Goal: Task Accomplishment & Management: Use online tool/utility

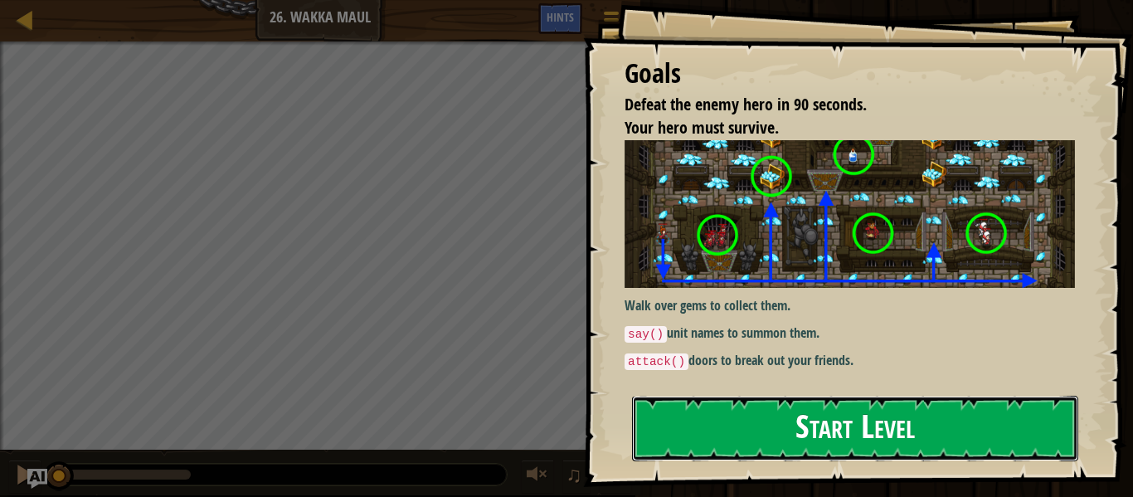
click at [883, 421] on button "Start Level" at bounding box center [855, 429] width 446 height 66
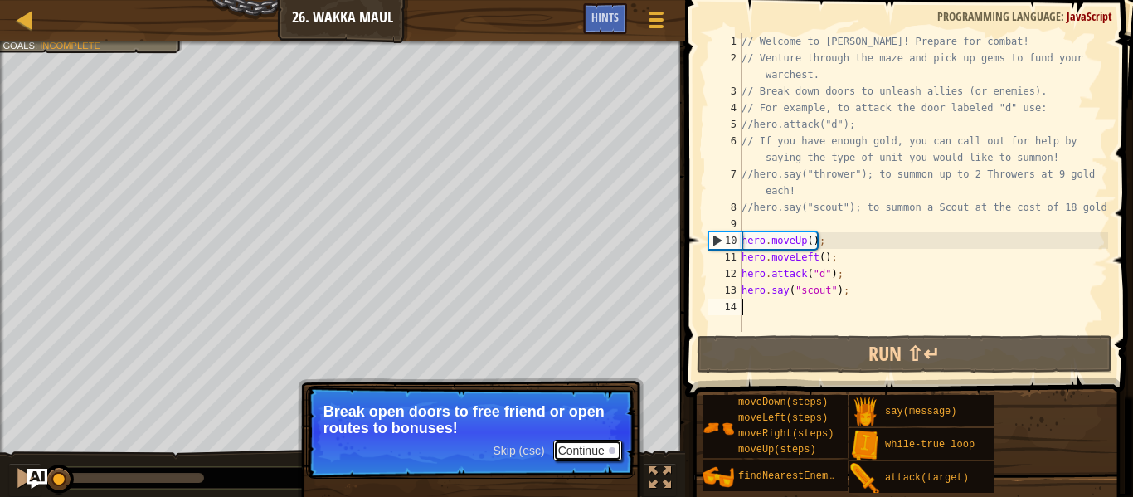
click at [595, 445] on button "Continue" at bounding box center [587, 451] width 69 height 22
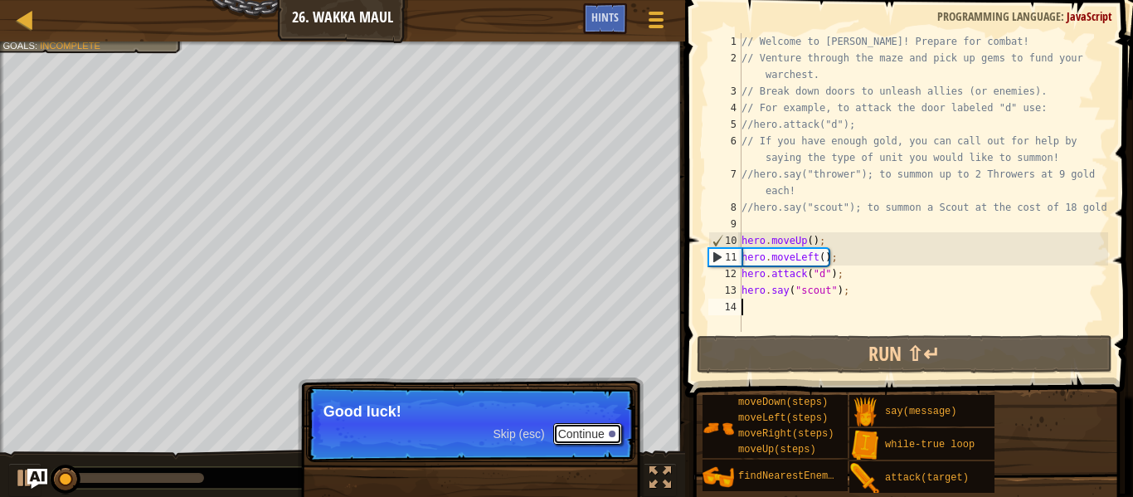
click at [570, 437] on button "Continue" at bounding box center [587, 434] width 69 height 22
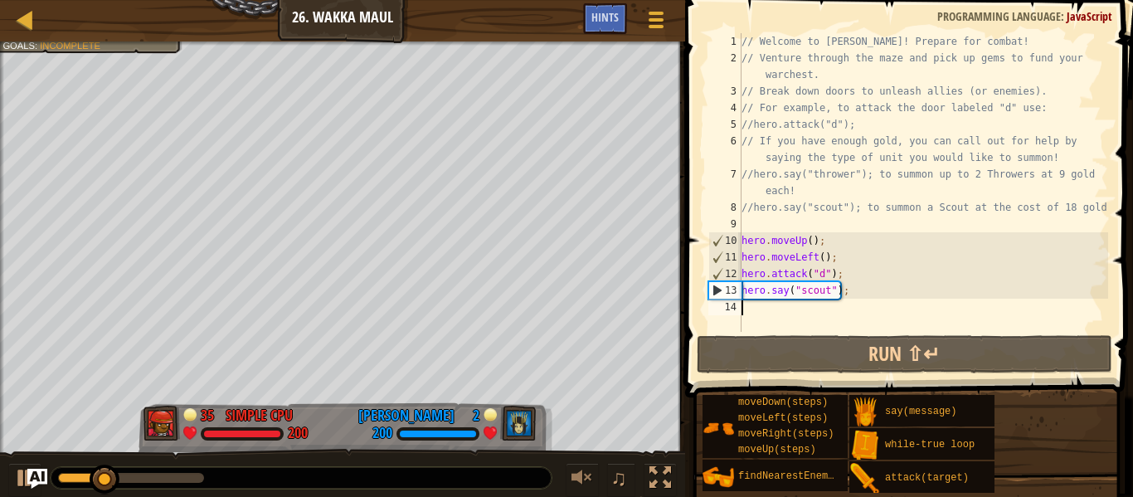
scroll to position [7, 0]
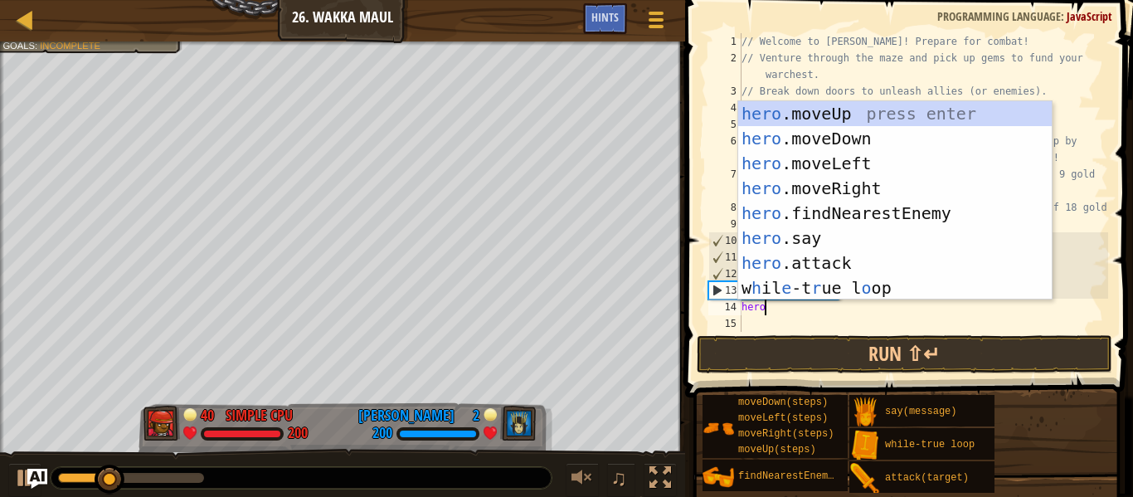
type textarea "hero"
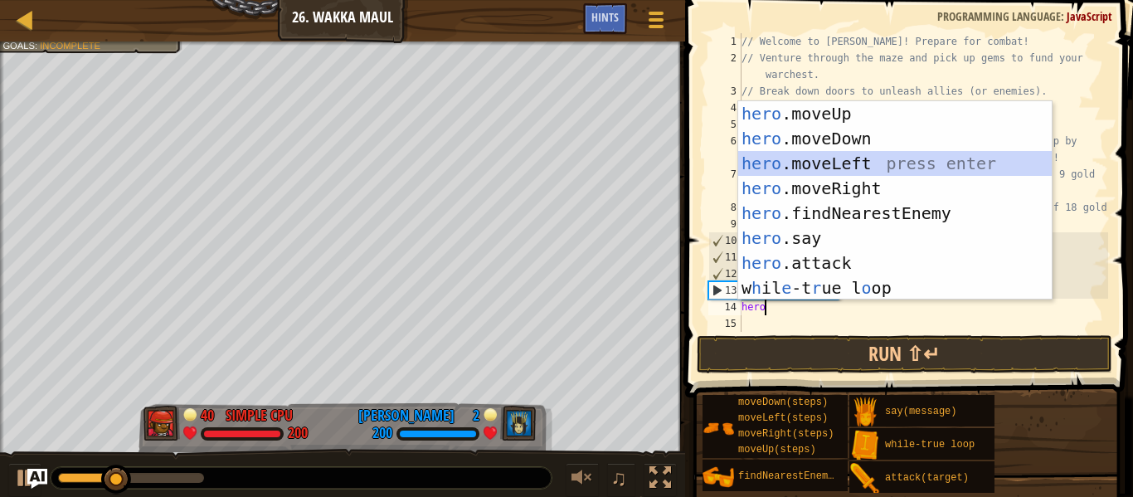
click at [868, 163] on div "hero .moveUp press enter hero .moveDown press enter hero .moveLeft press enter …" at bounding box center [894, 225] width 313 height 249
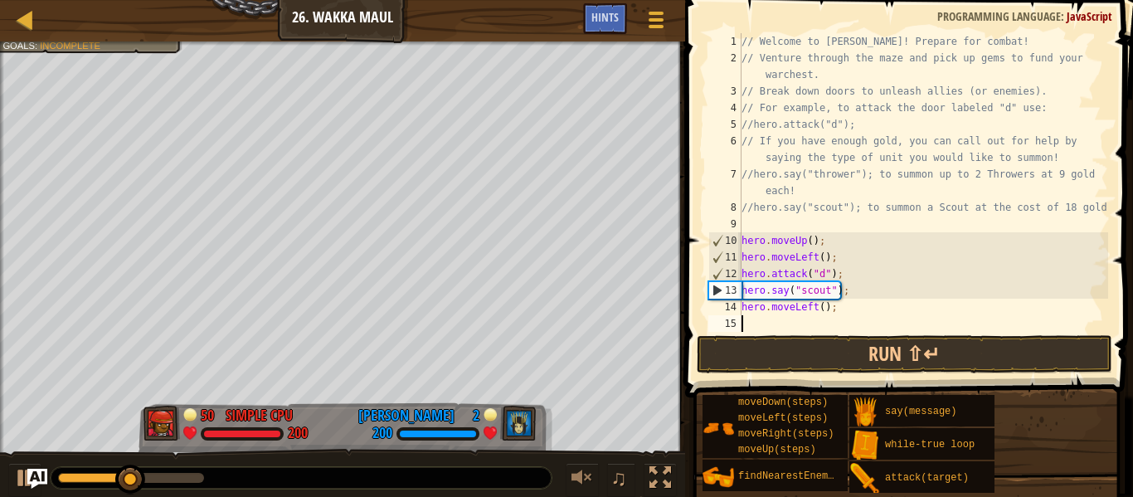
click at [825, 308] on div "// Welcome to [PERSON_NAME]! Prepare for combat! // Venture through the maze an…" at bounding box center [923, 199] width 370 height 332
type textarea "hero.moveLeft(4);"
click at [848, 305] on div "// Welcome to [PERSON_NAME]! Prepare for combat! // Venture through the maze an…" at bounding box center [923, 199] width 370 height 332
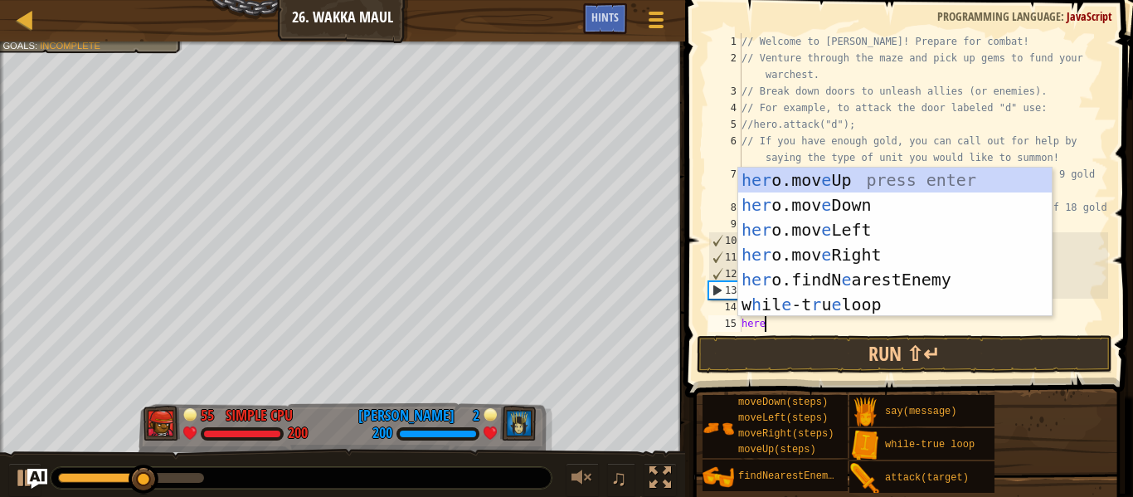
type textarea "her"
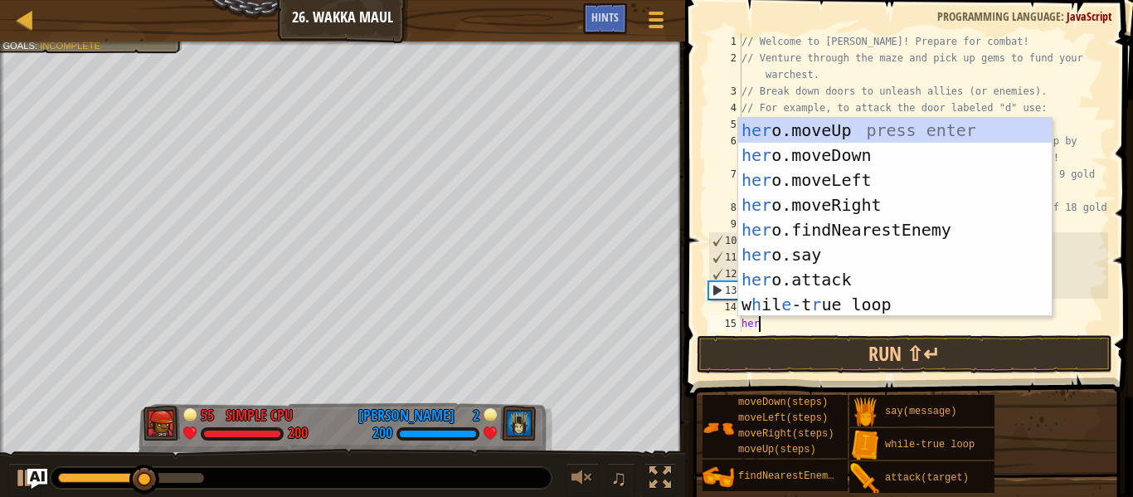
scroll to position [7, 2]
click at [886, 158] on div "her o.moveUp press enter her o.moveDown press enter her o.moveLeft press enter …" at bounding box center [894, 242] width 313 height 249
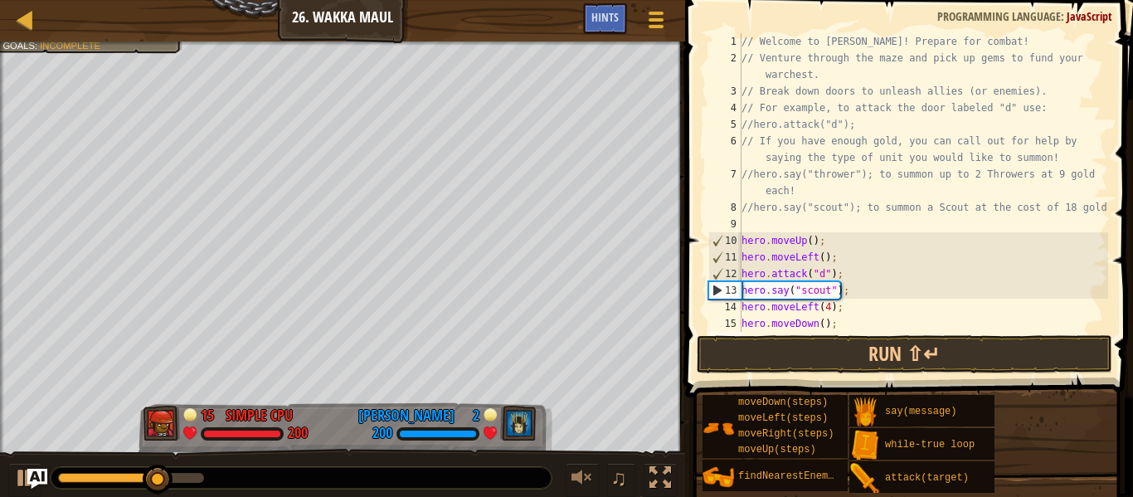
scroll to position [7, 0]
click at [849, 321] on div "// Welcome to [PERSON_NAME]! Prepare for combat! // Venture through the maze an…" at bounding box center [923, 199] width 370 height 332
type textarea "hero.moveDown();"
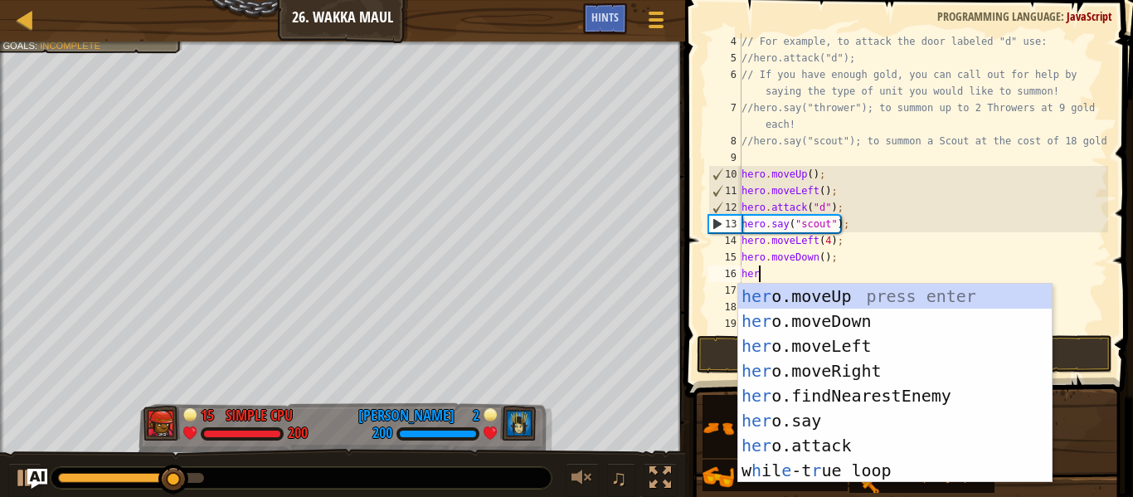
scroll to position [7, 2]
click at [893, 441] on div "her o.moveUp press enter her o.moveDown press enter her o.moveLeft press enter …" at bounding box center [894, 408] width 313 height 249
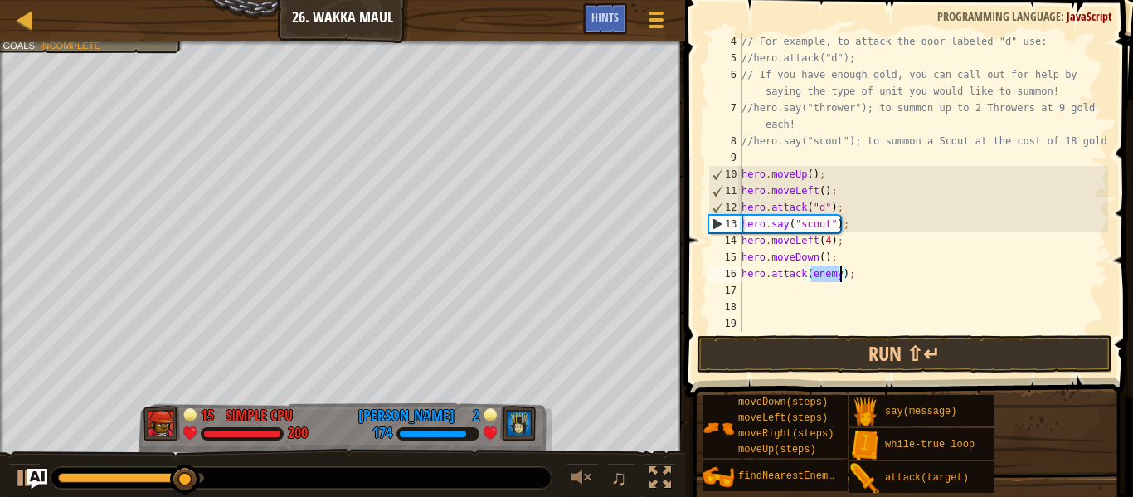
scroll to position [7, 11]
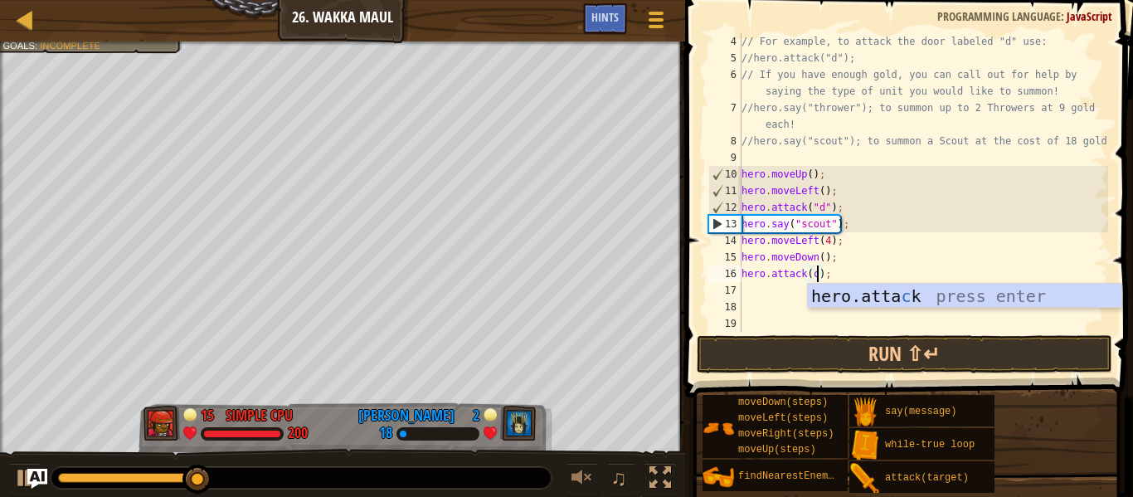
click at [906, 264] on div "// For example, to attack the door labeled "d" use: //hero.attack("d"); // If y…" at bounding box center [923, 199] width 370 height 332
type textarea "hero.moveDown();"
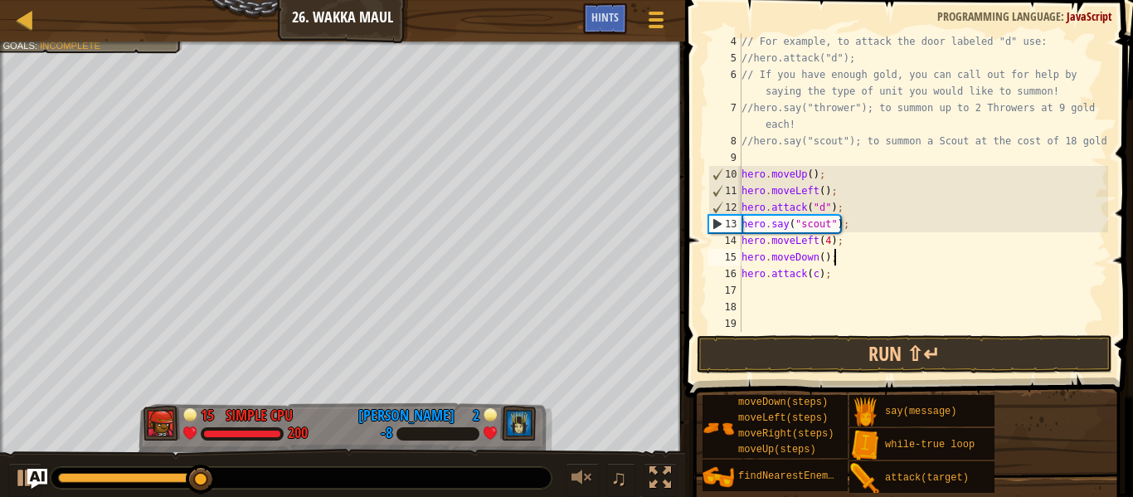
click at [912, 284] on div "// For example, to attack the door labeled "d" use: //hero.attack("d"); // If y…" at bounding box center [923, 199] width 370 height 332
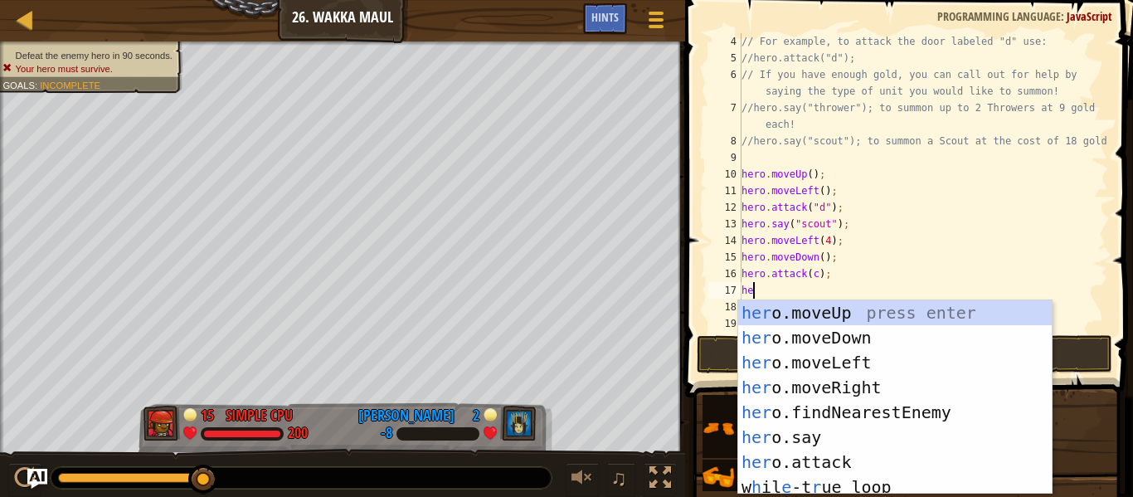
scroll to position [7, 1]
type textarea "h"
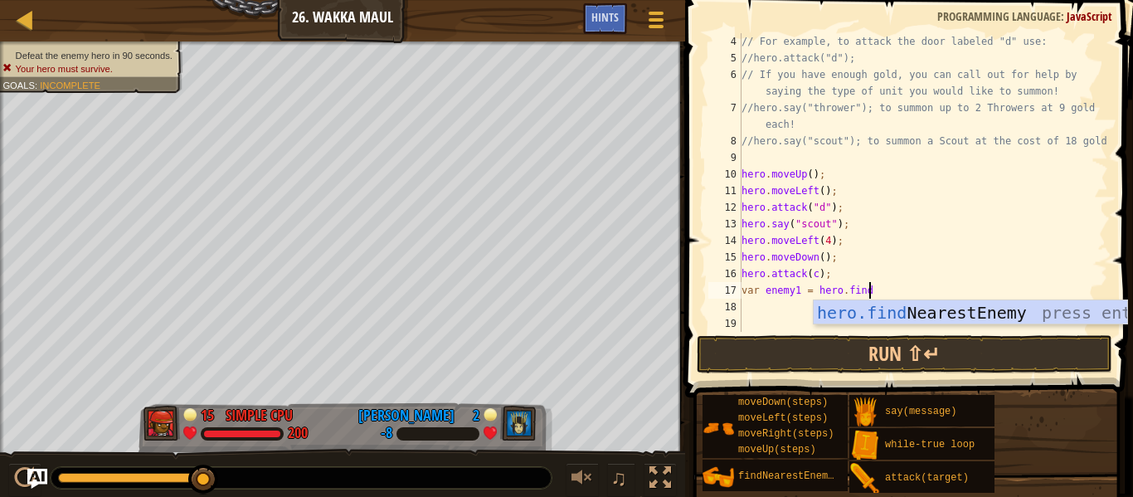
scroll to position [7, 17]
type textarea "var enemy1 = hero.findNearestEnemy"
click at [973, 282] on div "// For example, to attack the door labeled "d" use: //hero.attack("d"); // If y…" at bounding box center [923, 199] width 370 height 332
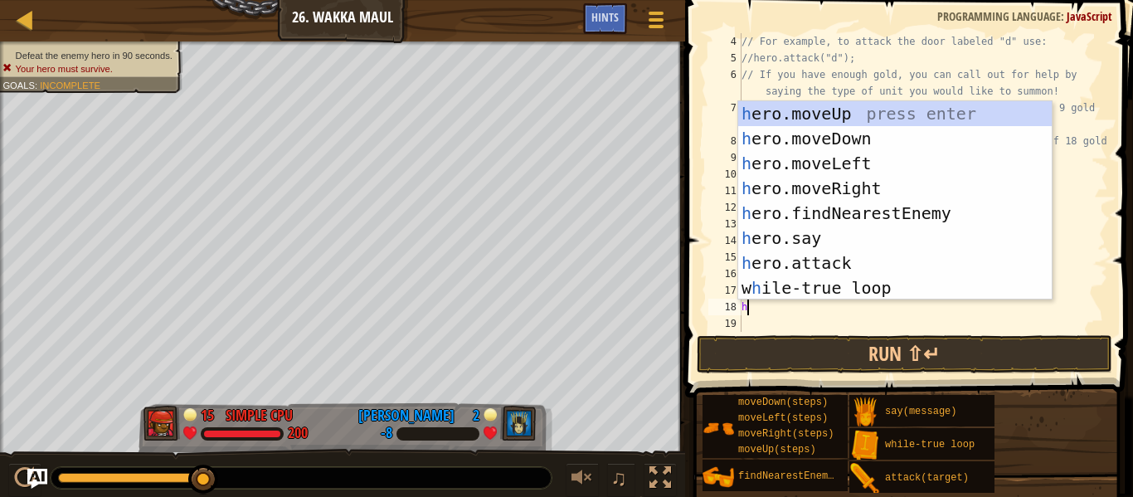
scroll to position [7, 2]
click at [930, 265] on div "her o.moveUp press enter her o.moveDown press enter her o.moveLeft press enter …" at bounding box center [894, 225] width 313 height 249
type textarea "hero.attack(enemy);"
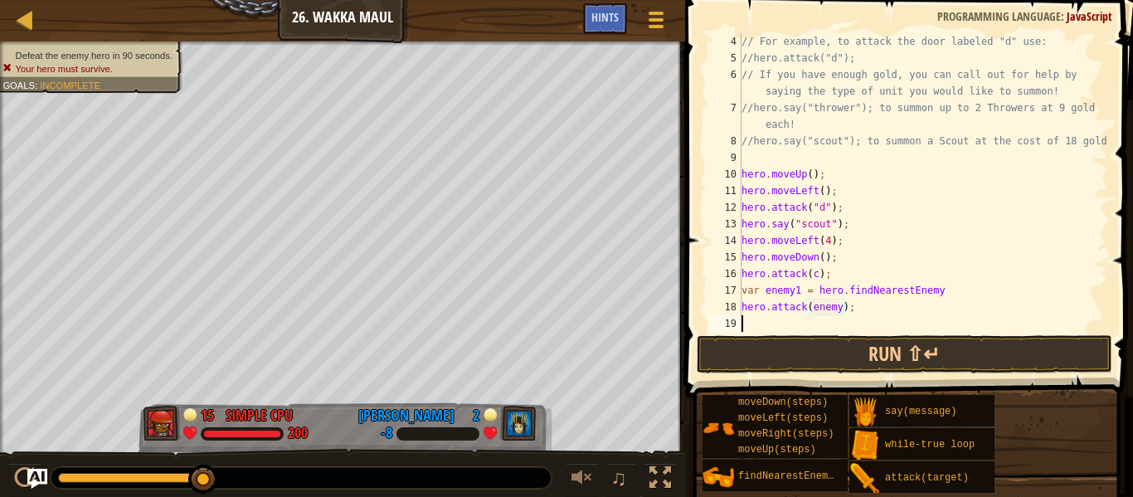
click at [885, 315] on div "// For example, to attack the door labeled "d" use: //hero.attack("d"); // If y…" at bounding box center [923, 199] width 370 height 332
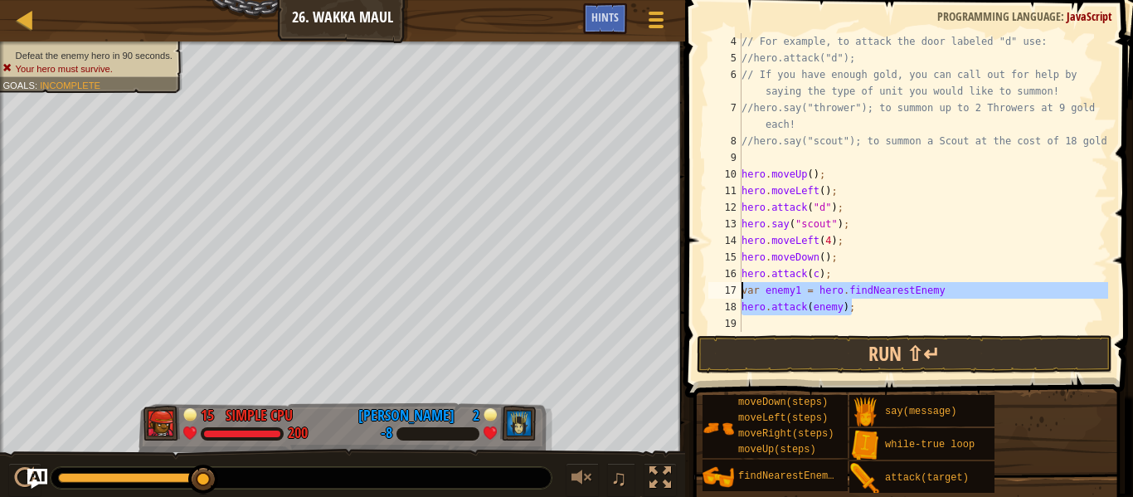
drag, startPoint x: 876, startPoint y: 304, endPoint x: 742, endPoint y: 289, distance: 134.3
click at [742, 289] on div "// For example, to attack the door labeled "d" use: //hero.attack("d"); // If y…" at bounding box center [923, 199] width 370 height 332
type textarea "var enemy1 = hero.findNearestEnemy hero.attack(enemy);"
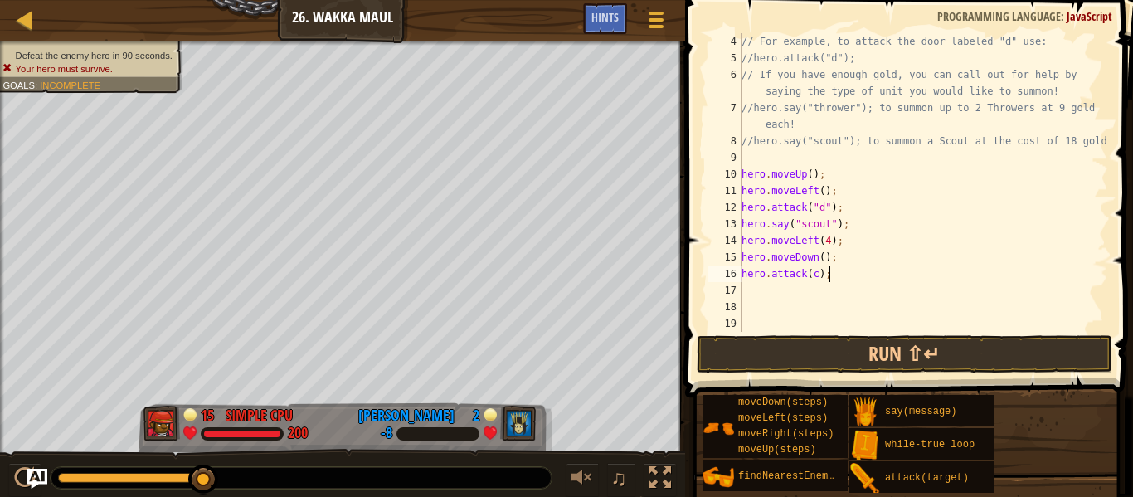
click at [845, 276] on div "// For example, to attack the door labeled "d" use: //hero.attack("d"); // If y…" at bounding box center [923, 199] width 370 height 332
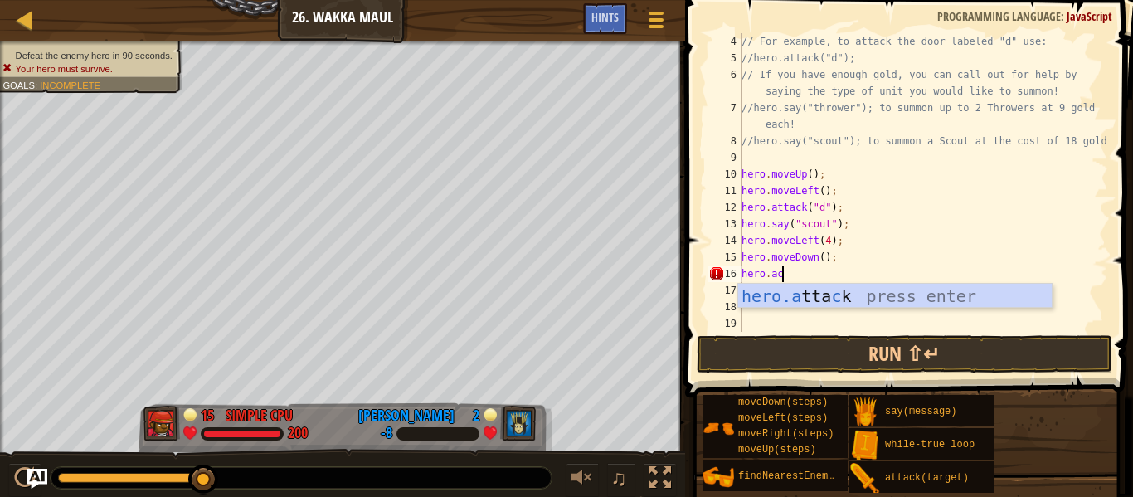
scroll to position [7, 5]
click at [847, 295] on div "hero.a tta c k press enter" at bounding box center [894, 321] width 313 height 75
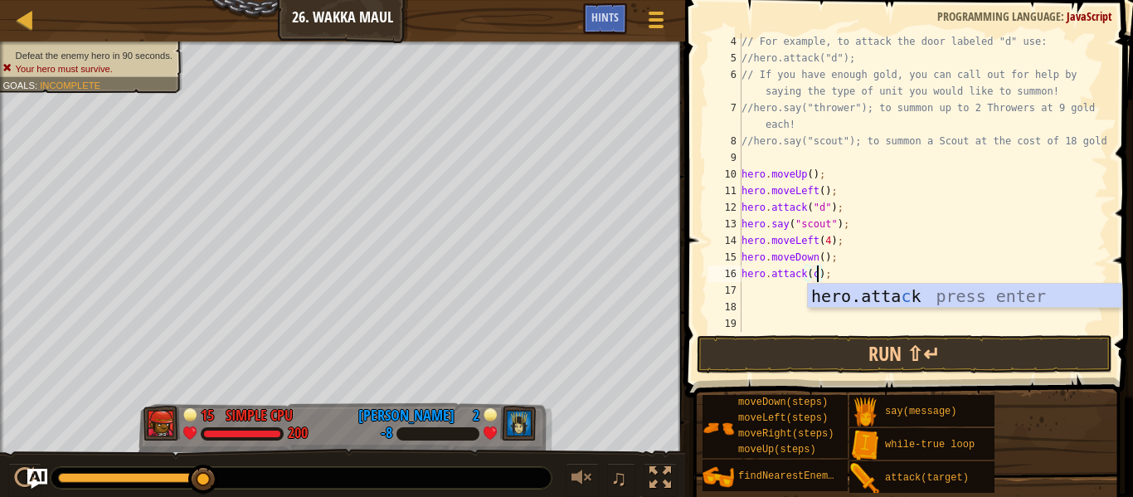
scroll to position [7, 11]
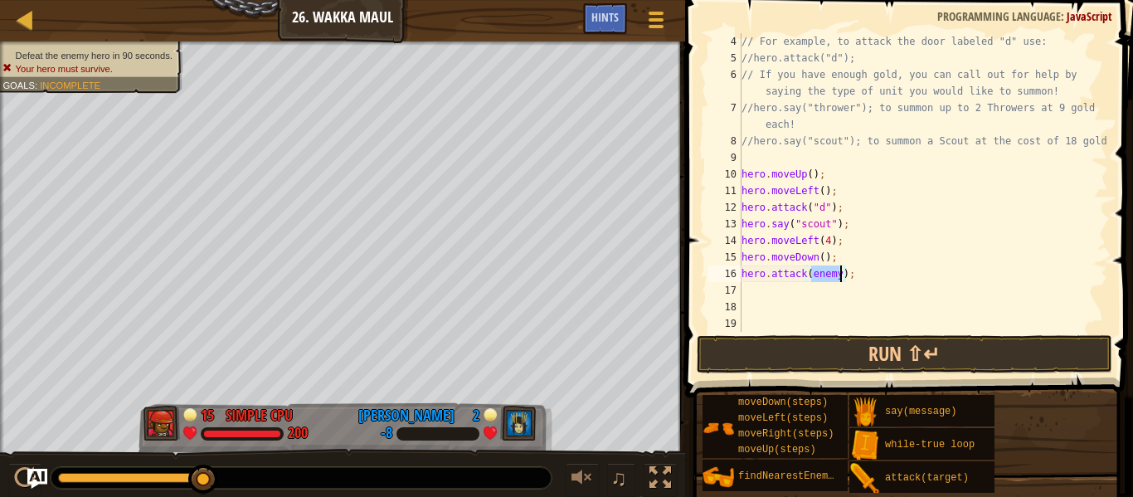
type textarea "hero.attack(c);"
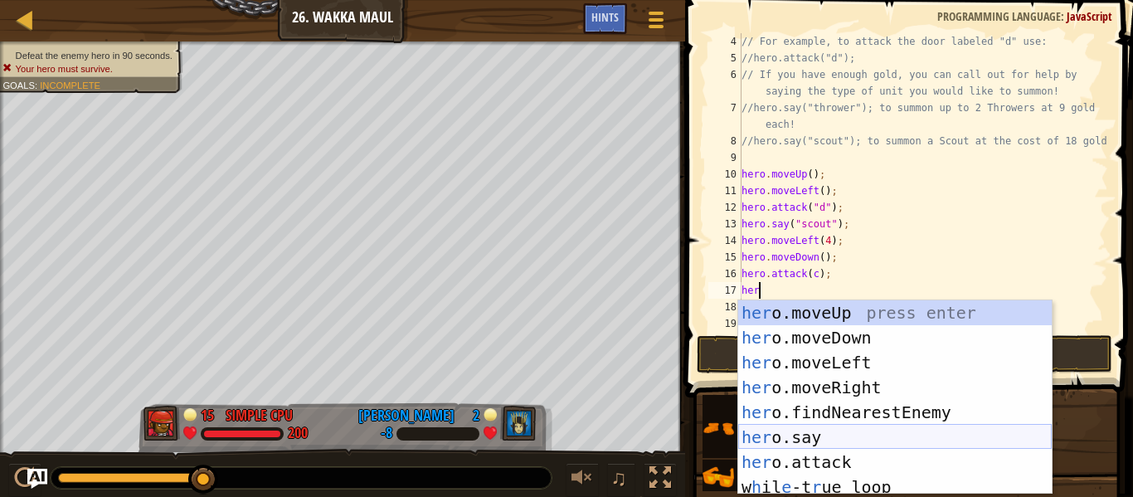
click at [888, 441] on div "her o.moveUp press enter her o.moveDown press enter her o.moveLeft press enter …" at bounding box center [894, 422] width 313 height 244
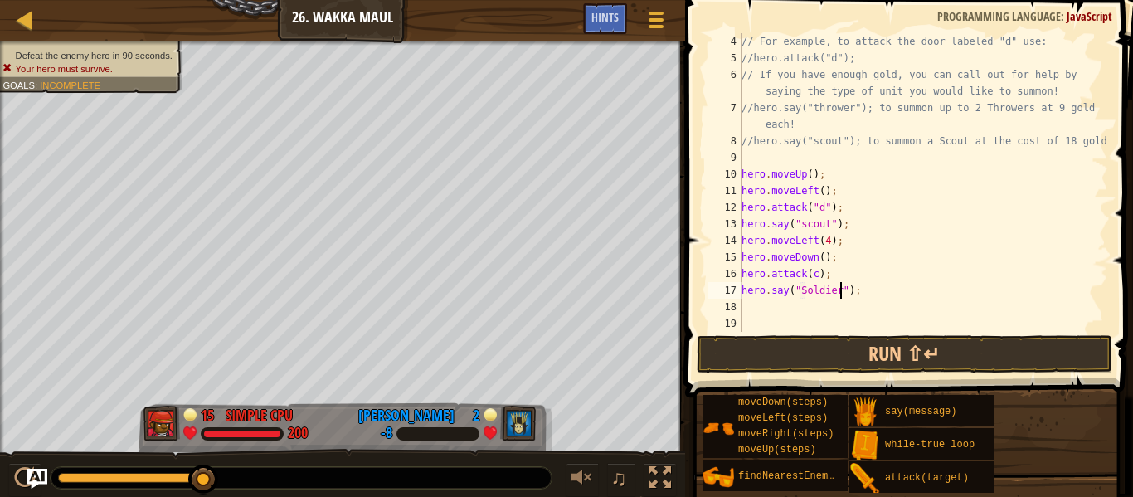
scroll to position [7, 14]
click at [843, 342] on button "Run ⇧↵" at bounding box center [904, 354] width 415 height 38
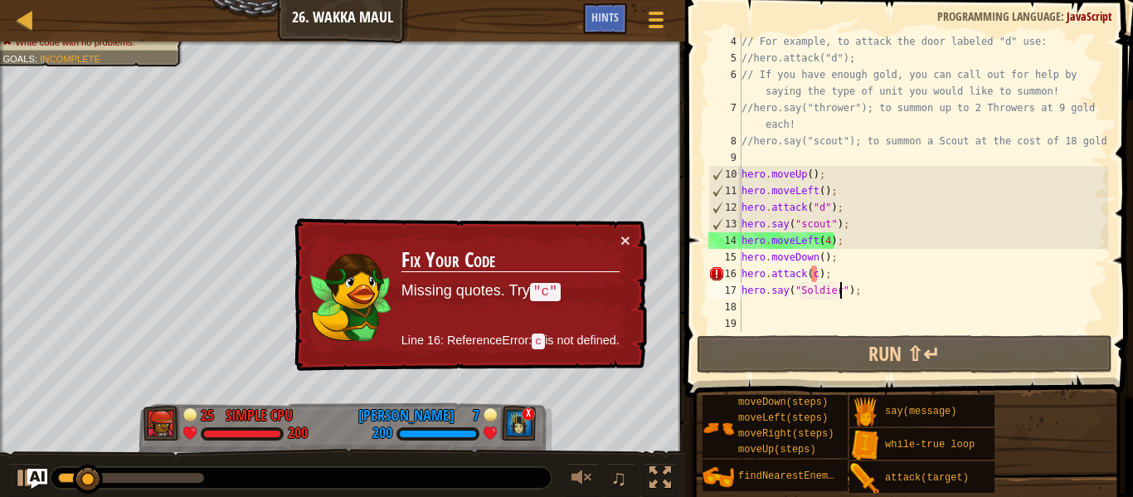
click at [815, 270] on div "// For example, to attack the door labeled "d" use: //hero.attack("d"); // If y…" at bounding box center [923, 199] width 370 height 332
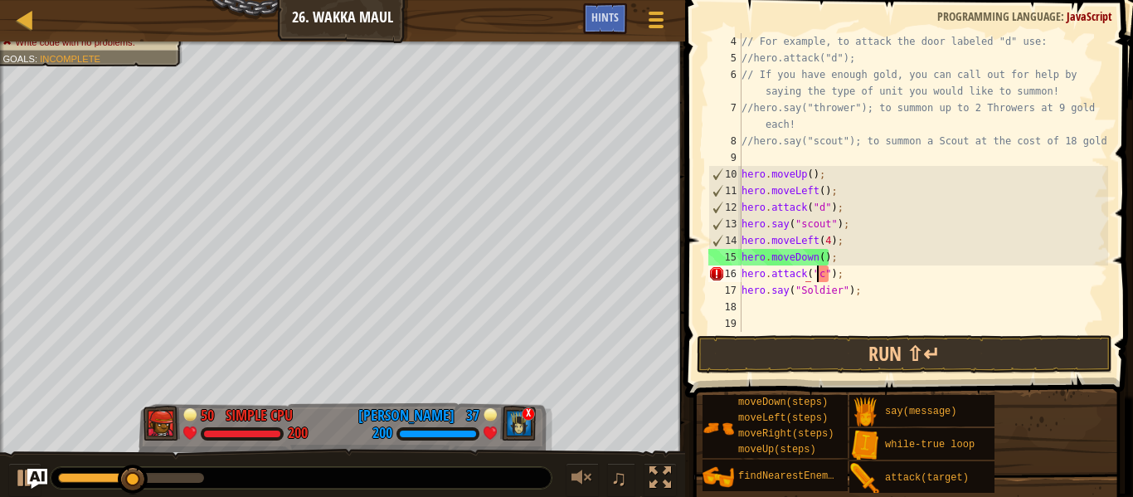
scroll to position [7, 11]
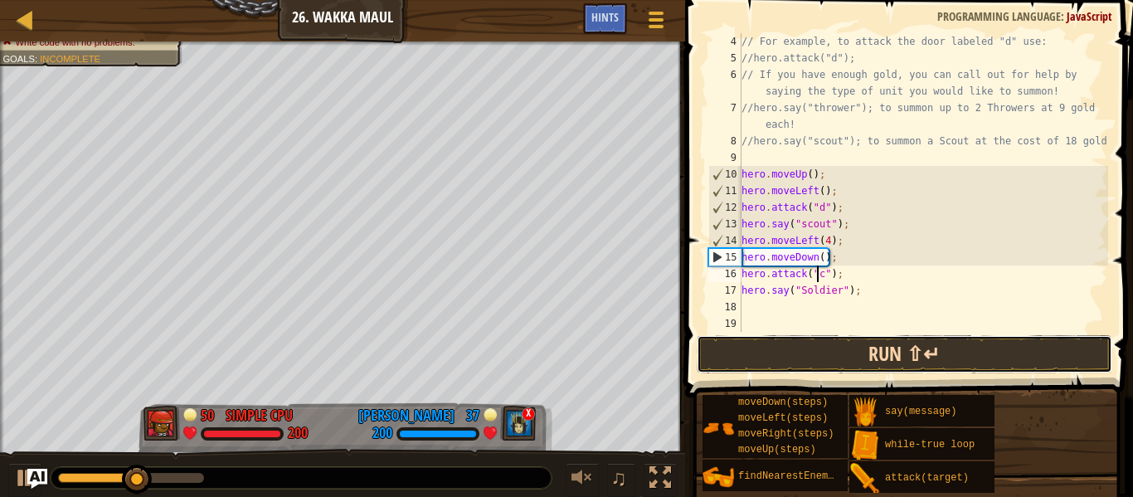
click at [867, 351] on button "Run ⇧↵" at bounding box center [904, 354] width 415 height 38
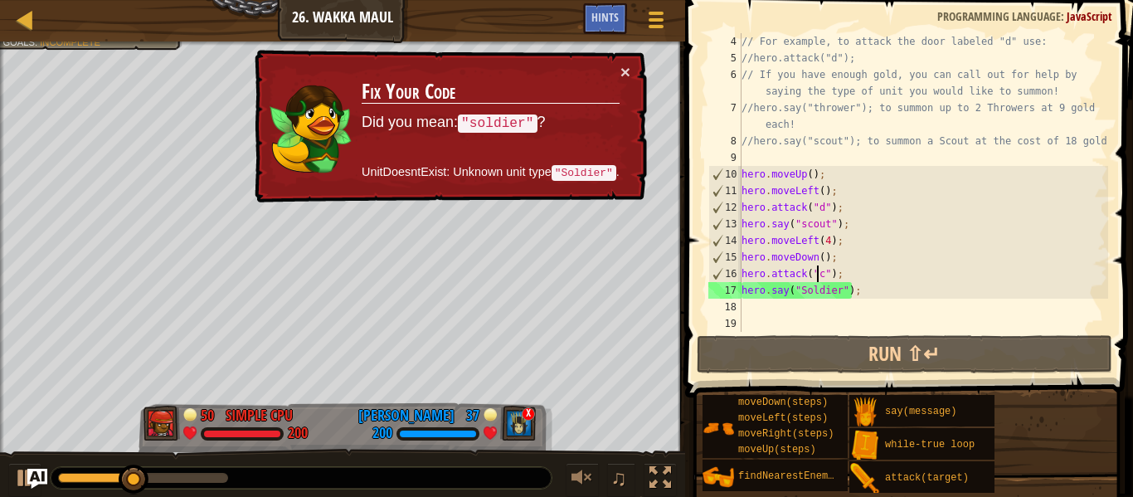
click at [807, 289] on div "// For example, to attack the door labeled "d" use: //hero.attack("d"); // If y…" at bounding box center [923, 199] width 370 height 332
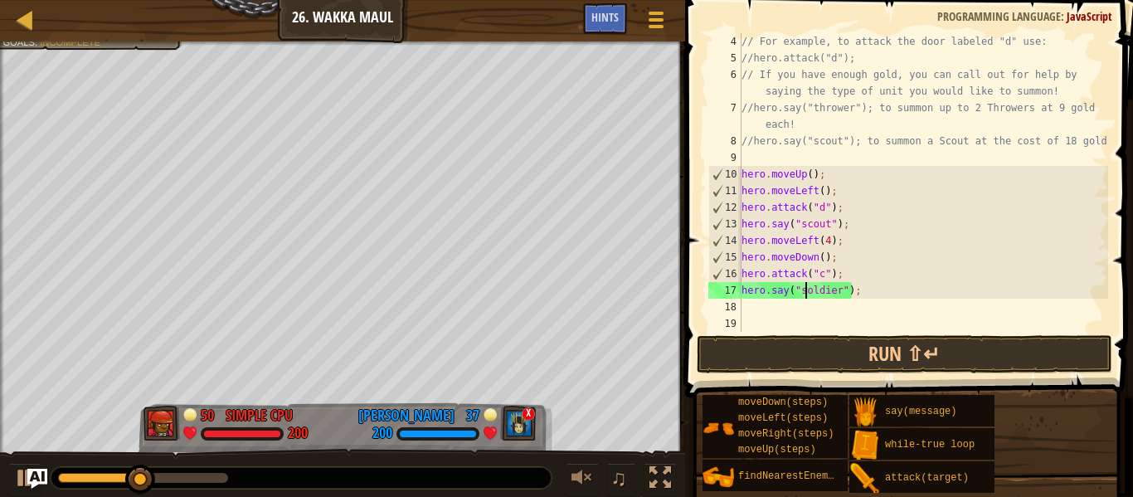
scroll to position [7, 9]
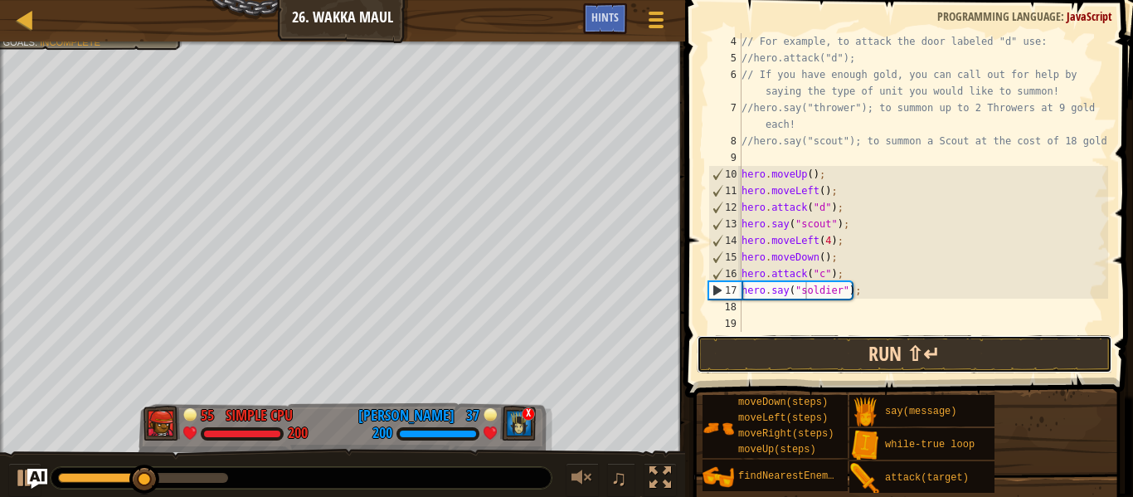
click at [847, 360] on button "Run ⇧↵" at bounding box center [904, 354] width 415 height 38
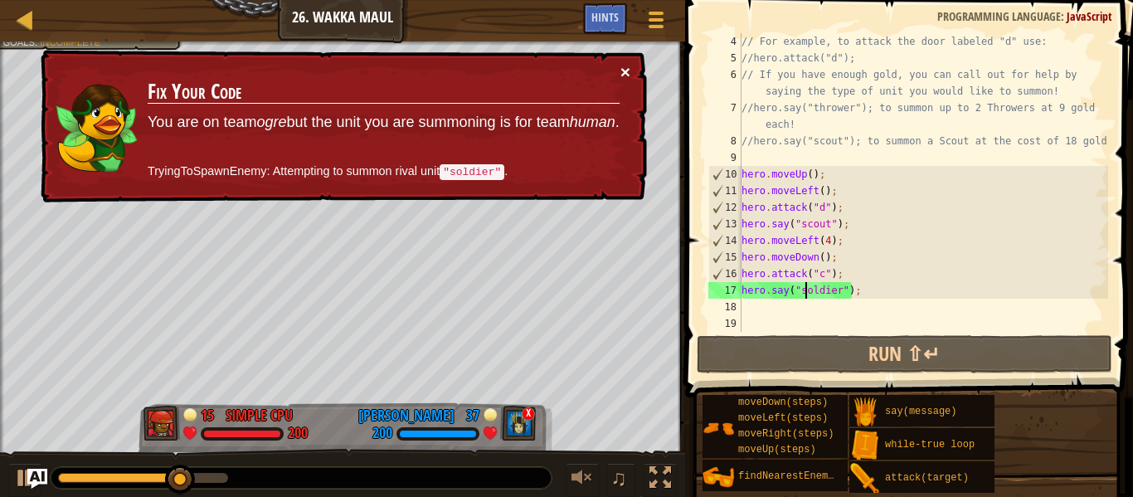
click at [625, 71] on button "×" at bounding box center [625, 71] width 10 height 17
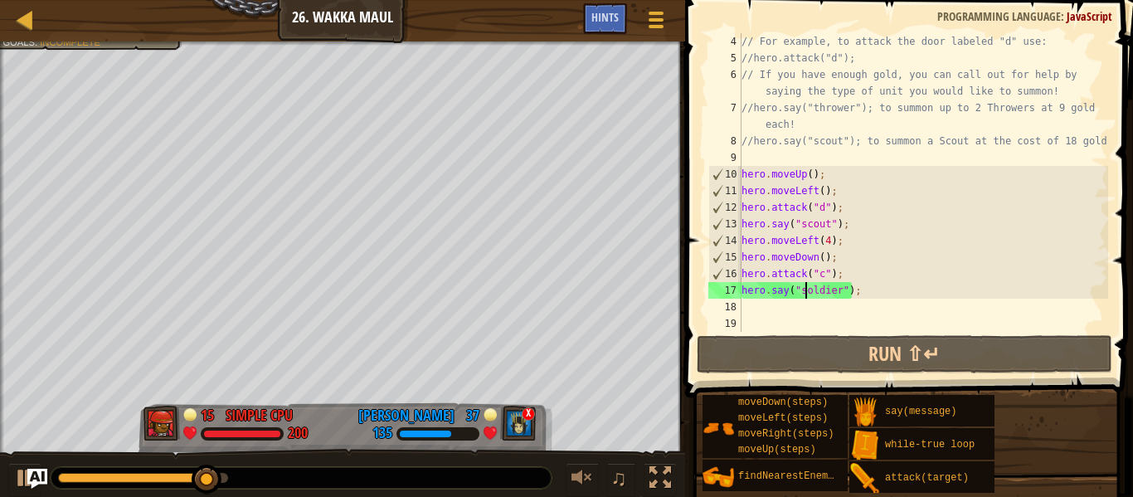
click at [838, 291] on div "// For example, to attack the door labeled "d" use: //hero.attack("d"); // If y…" at bounding box center [923, 199] width 370 height 332
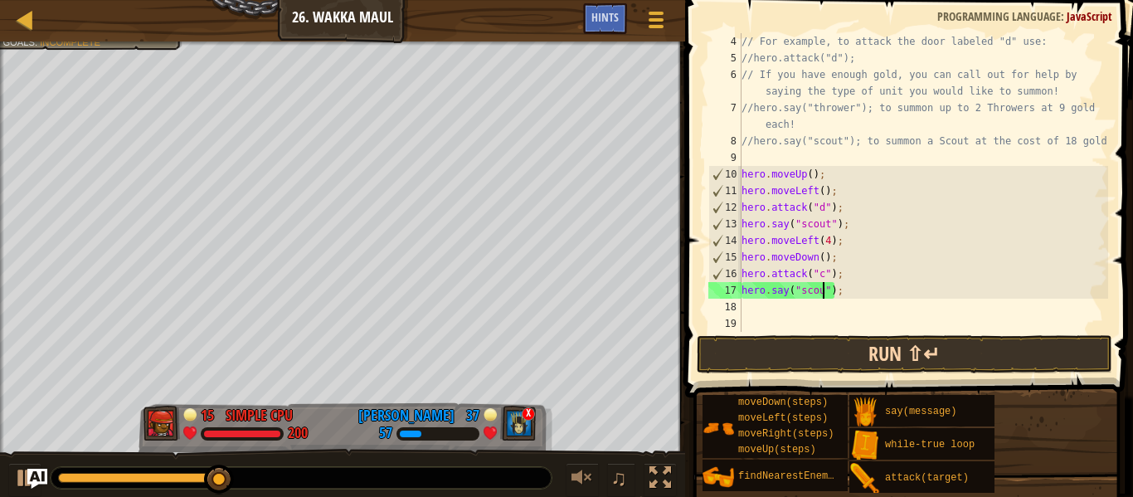
scroll to position [7, 12]
type textarea "hero.say("scout");"
click at [821, 315] on div "// For example, to attack the door labeled "d" use: //hero.attack("d"); // If y…" at bounding box center [923, 199] width 370 height 332
click at [813, 307] on div "// For example, to attack the door labeled "d" use: //hero.attack("d"); // If y…" at bounding box center [923, 199] width 370 height 332
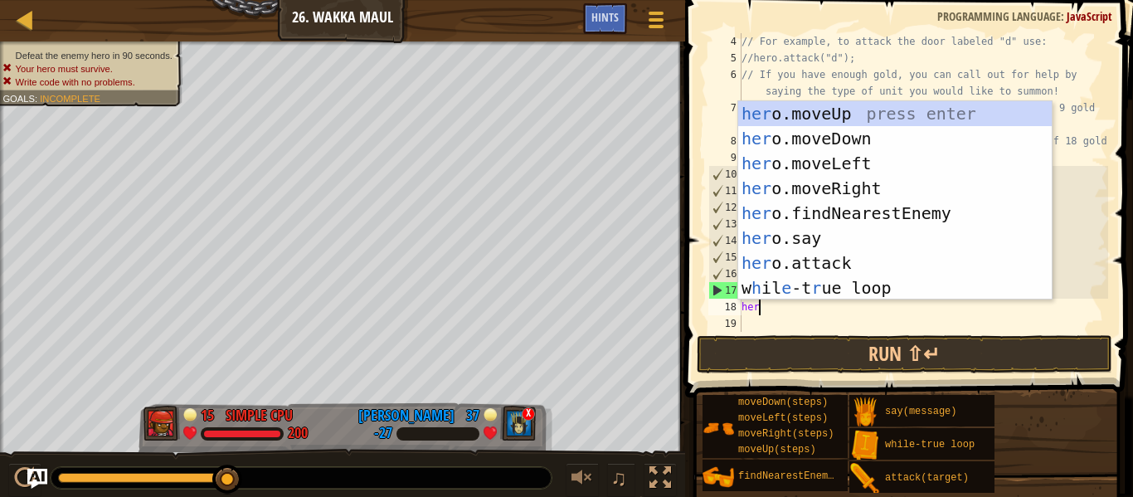
scroll to position [7, 2]
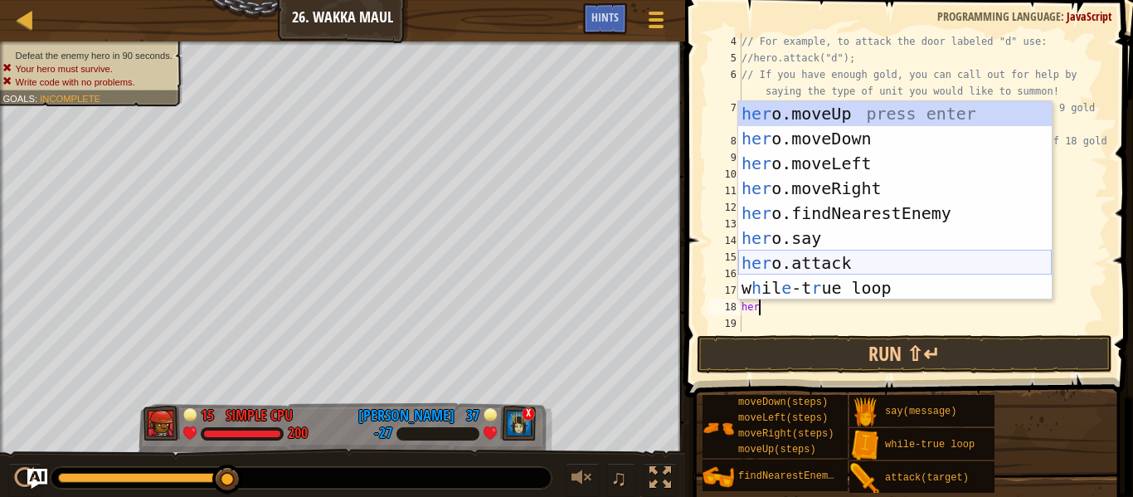
click at [831, 262] on div "her o.moveUp press enter her o.moveDown press enter her o.moveLeft press enter …" at bounding box center [894, 225] width 313 height 249
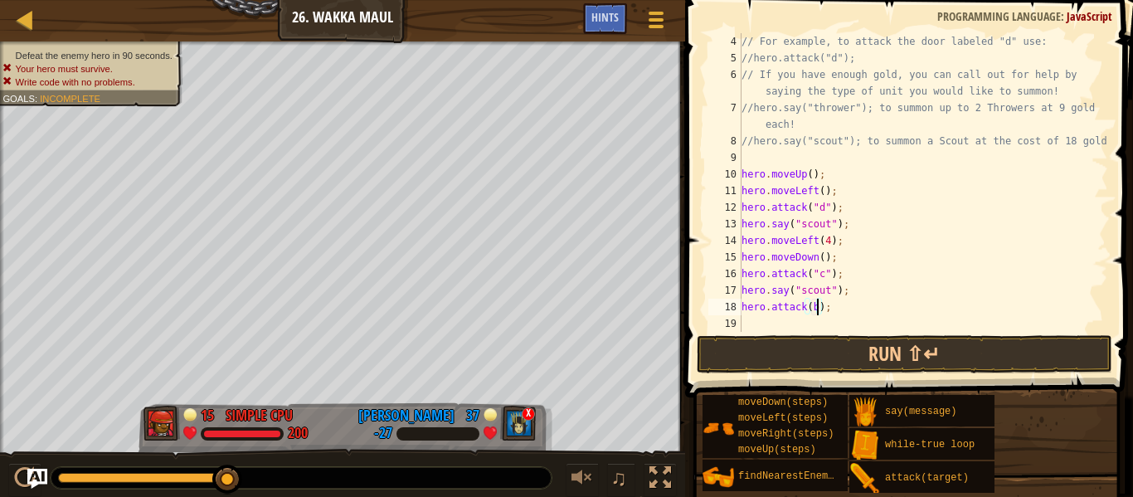
scroll to position [7, 11]
type textarea "hero.attack("b");"
click at [823, 324] on div "// For example, to attack the door labeled "d" use: //hero.attack("d"); // If y…" at bounding box center [923, 199] width 370 height 332
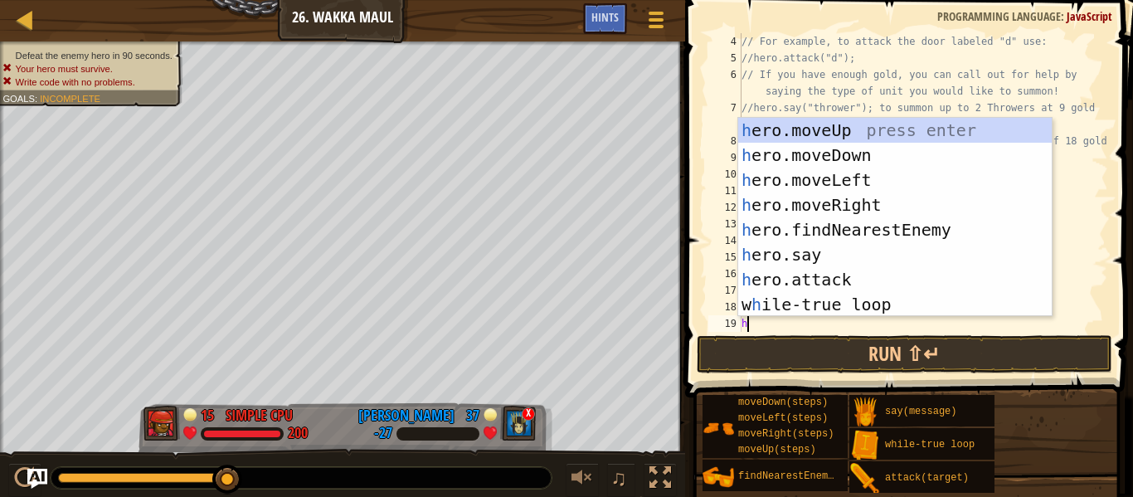
scroll to position [7, 1]
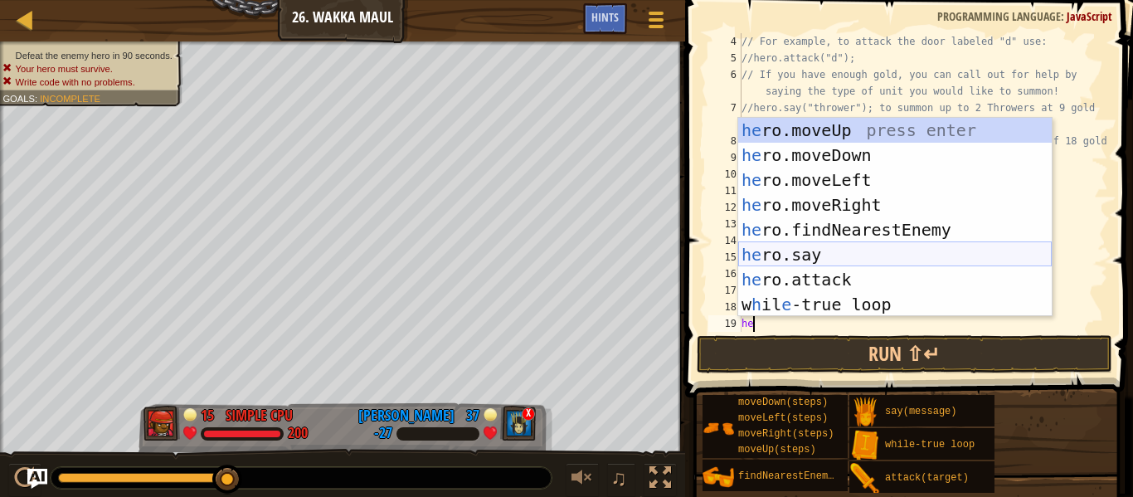
click at [819, 250] on div "he ro.moveUp press enter he ro.moveDown press enter he ro.moveLeft press enter …" at bounding box center [894, 242] width 313 height 249
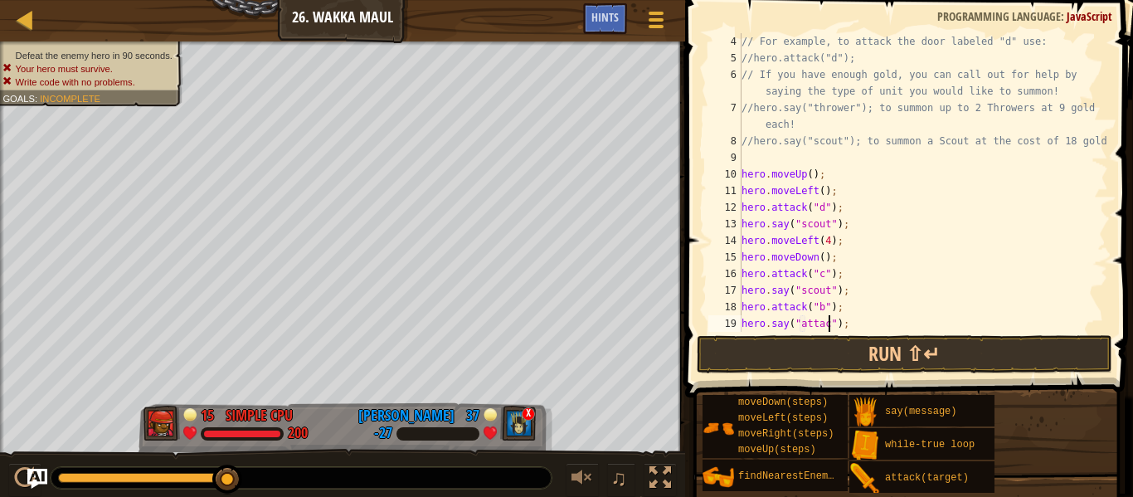
scroll to position [7, 13]
click at [813, 355] on button "Run ⇧↵" at bounding box center [904, 354] width 415 height 38
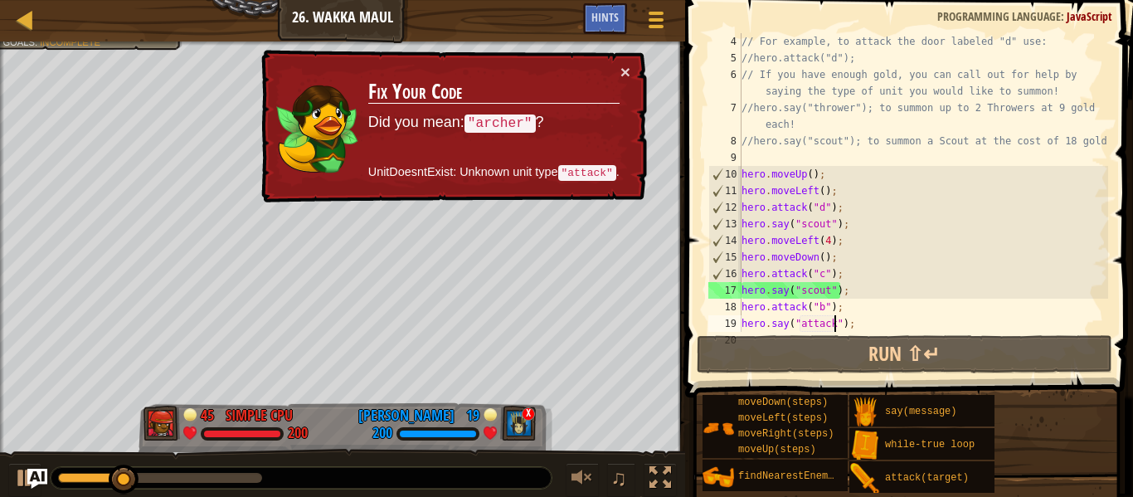
click at [831, 318] on div "// For example, to attack the door labeled "d" use: //hero.attack("d"); // If y…" at bounding box center [923, 199] width 370 height 332
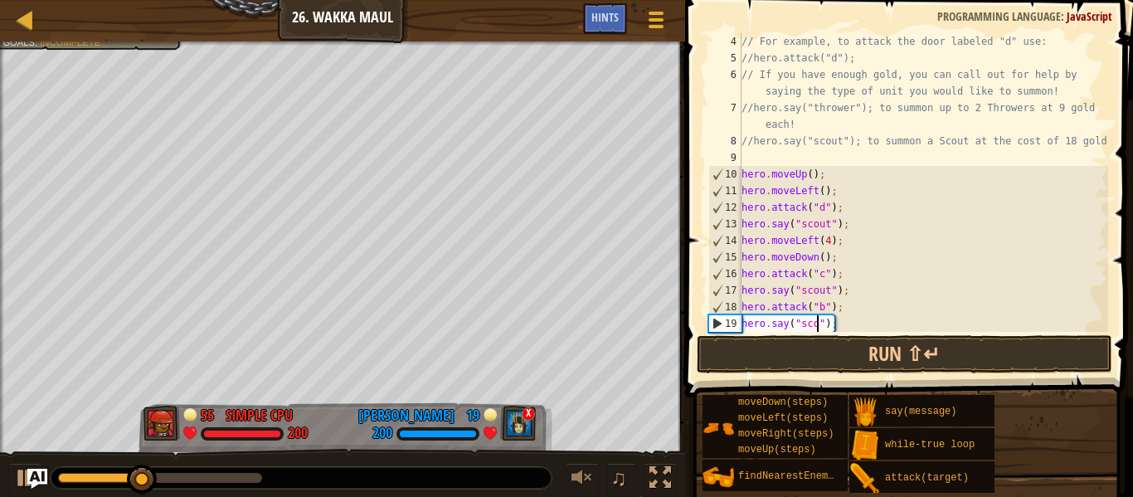
scroll to position [7, 12]
type textarea "hero.say("scout");"
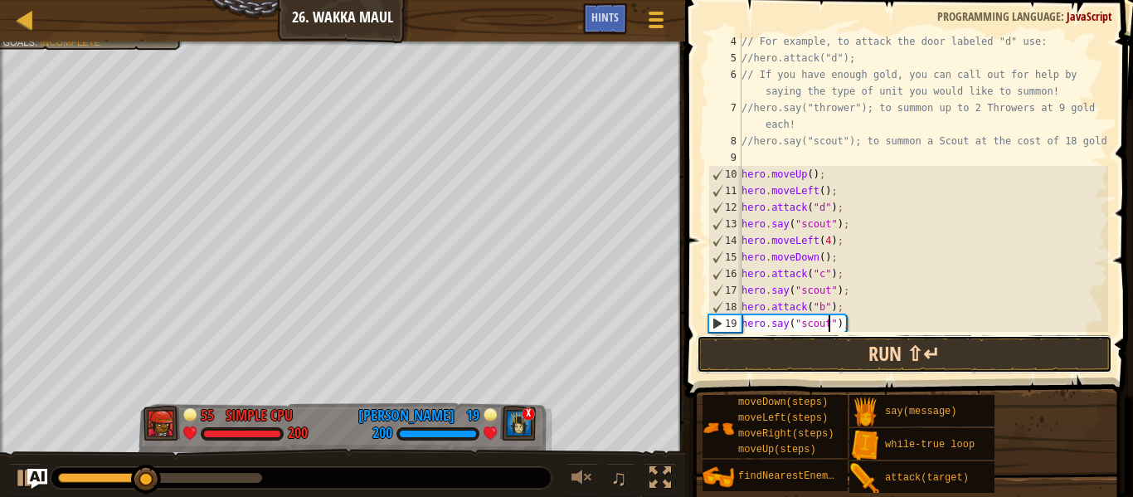
click at [887, 356] on button "Run ⇧↵" at bounding box center [904, 354] width 415 height 38
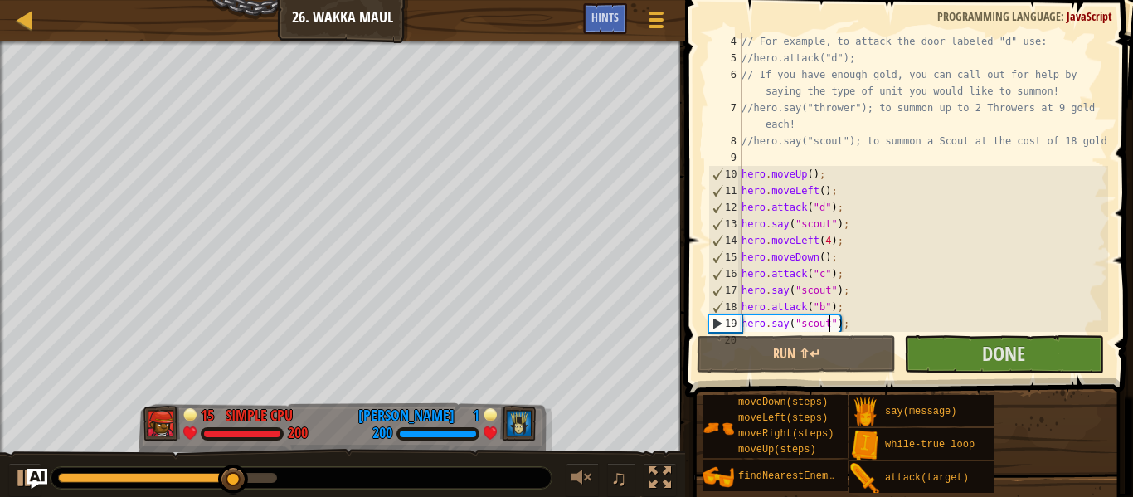
scroll to position [83, 0]
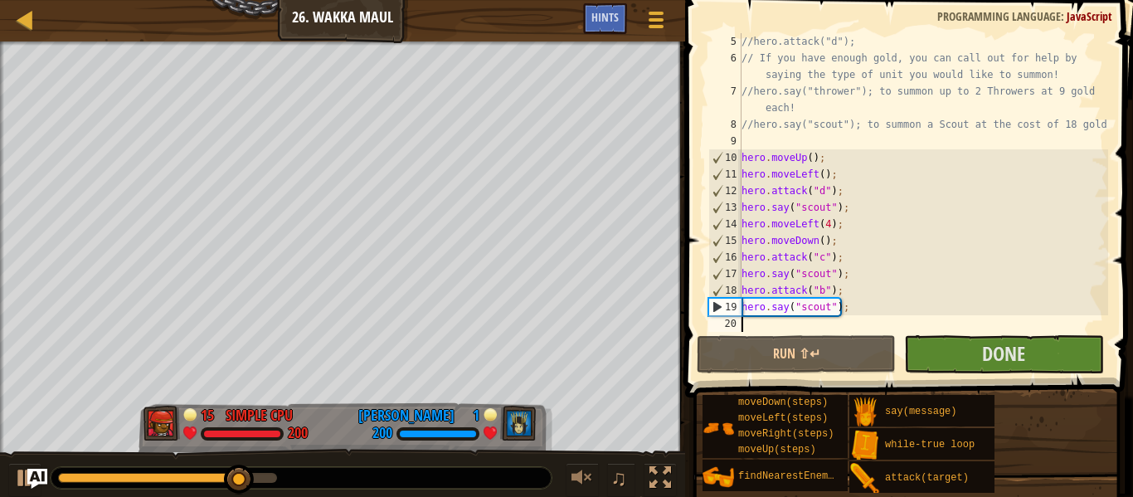
click at [808, 319] on div "//hero.attack("d"); // If you have enough gold, you can call out for help by sa…" at bounding box center [923, 199] width 370 height 332
type textarea "her"
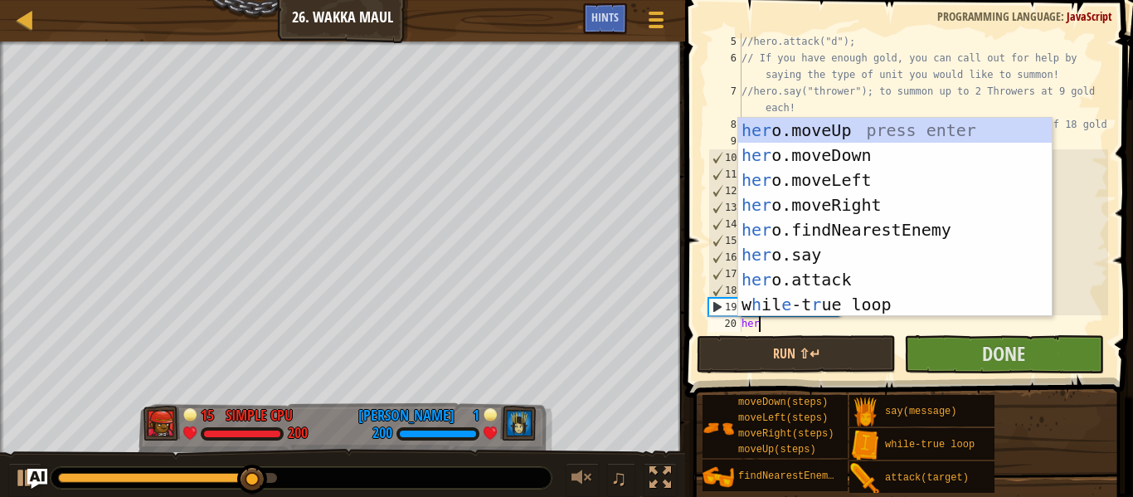
scroll to position [7, 2]
click at [820, 158] on div "her o.moveUp press enter her o.moveDown press enter her o.moveLeft press enter …" at bounding box center [894, 242] width 313 height 249
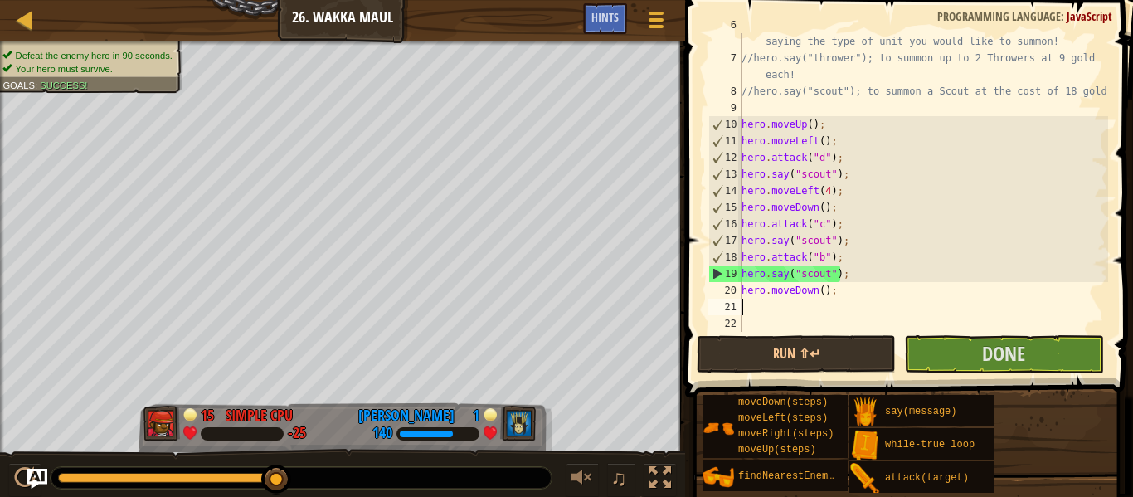
scroll to position [116, 0]
click at [855, 293] on div "// If you have enough gold, you can call out for help by saying the type of uni…" at bounding box center [923, 191] width 370 height 348
type textarea "hero"
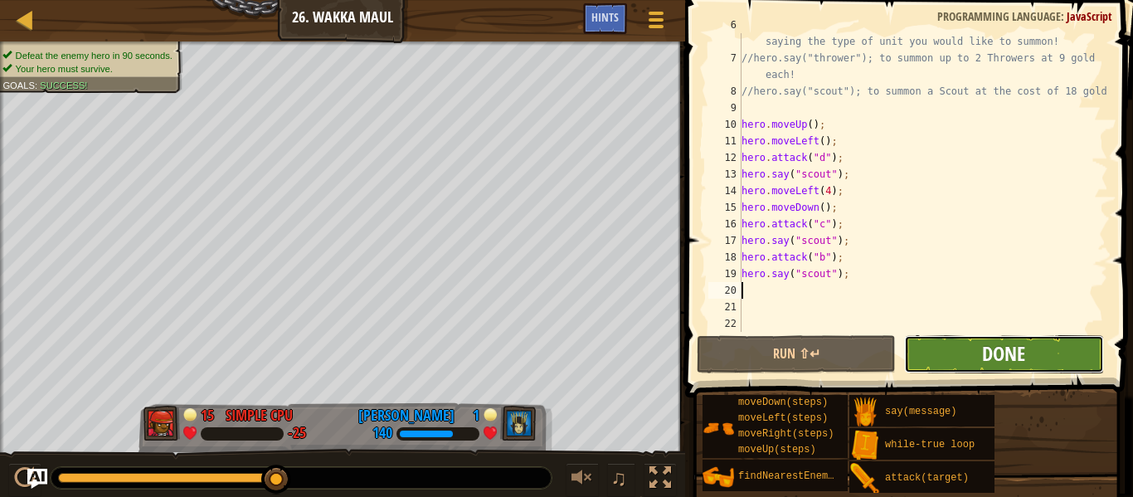
click at [984, 364] on span "Done" at bounding box center [1003, 353] width 43 height 27
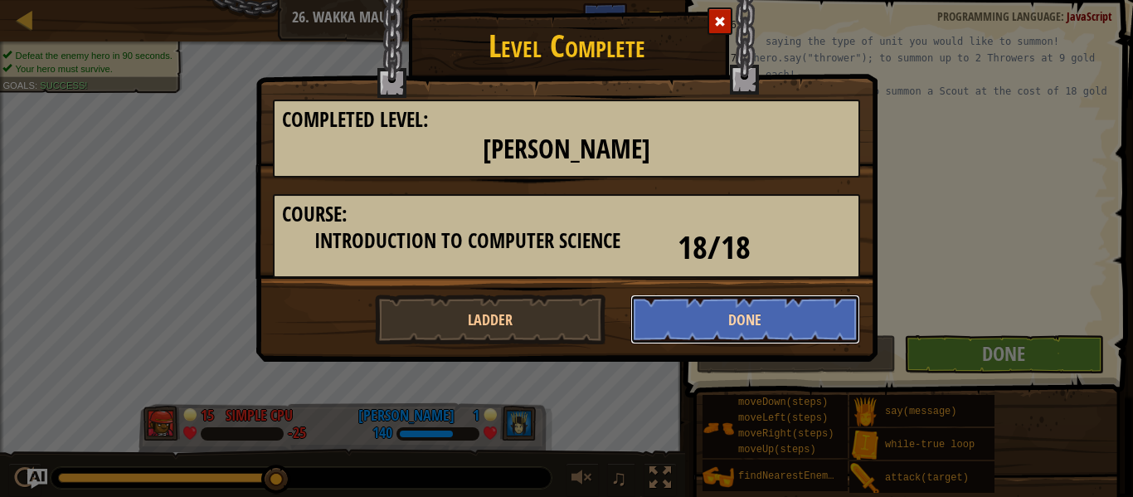
click at [698, 323] on button "Done" at bounding box center [745, 319] width 231 height 50
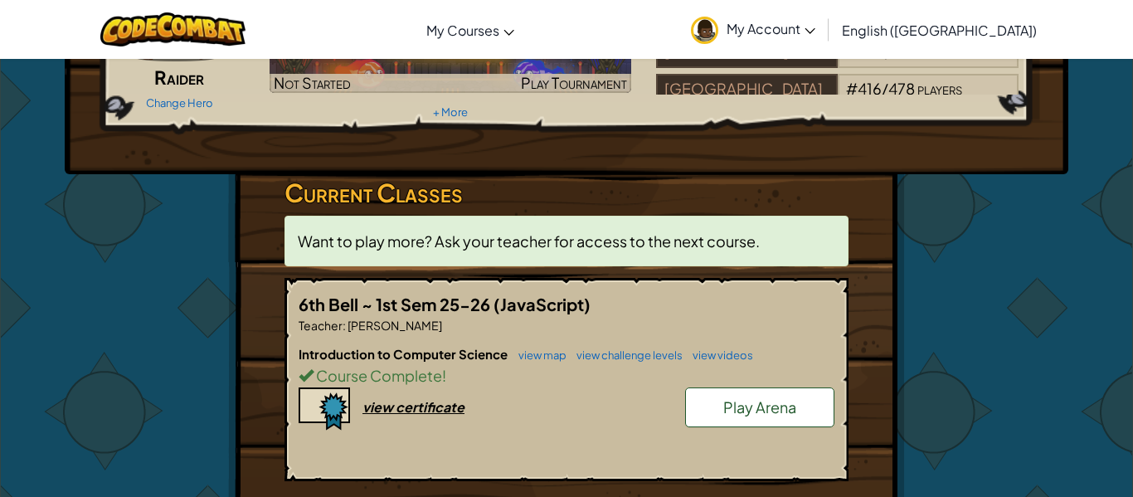
scroll to position [318, 0]
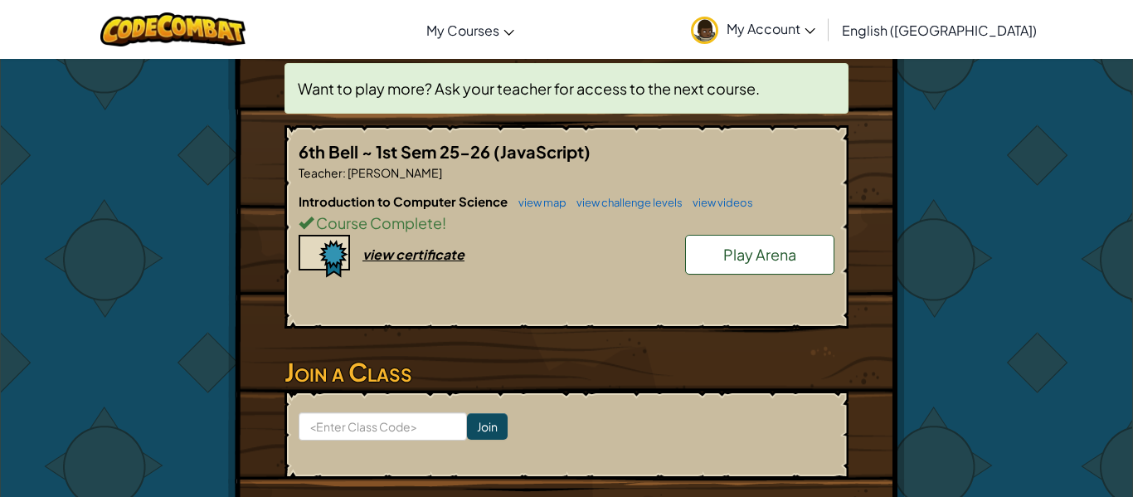
click at [747, 264] on link "Play Arena" at bounding box center [759, 255] width 149 height 40
